Goal: Task Accomplishment & Management: Manage account settings

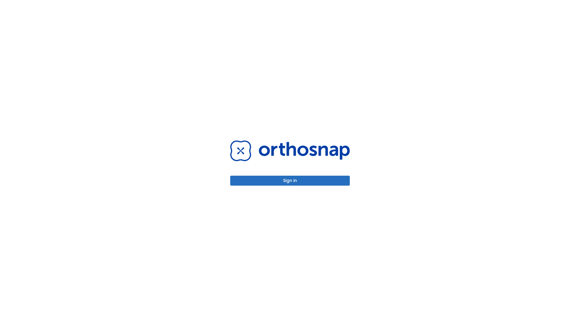
click at [290, 180] on button "Sign in" at bounding box center [290, 181] width 120 height 10
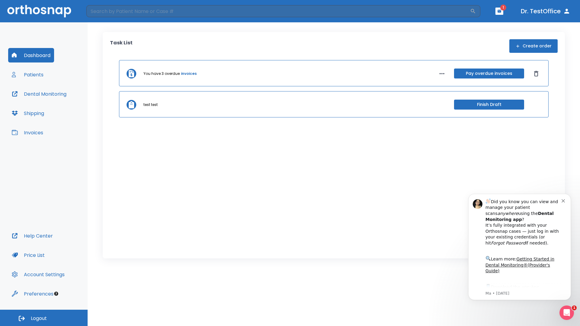
click at [44, 318] on span "Logout" at bounding box center [39, 318] width 16 height 7
